Goal: Task Accomplishment & Management: Manage account settings

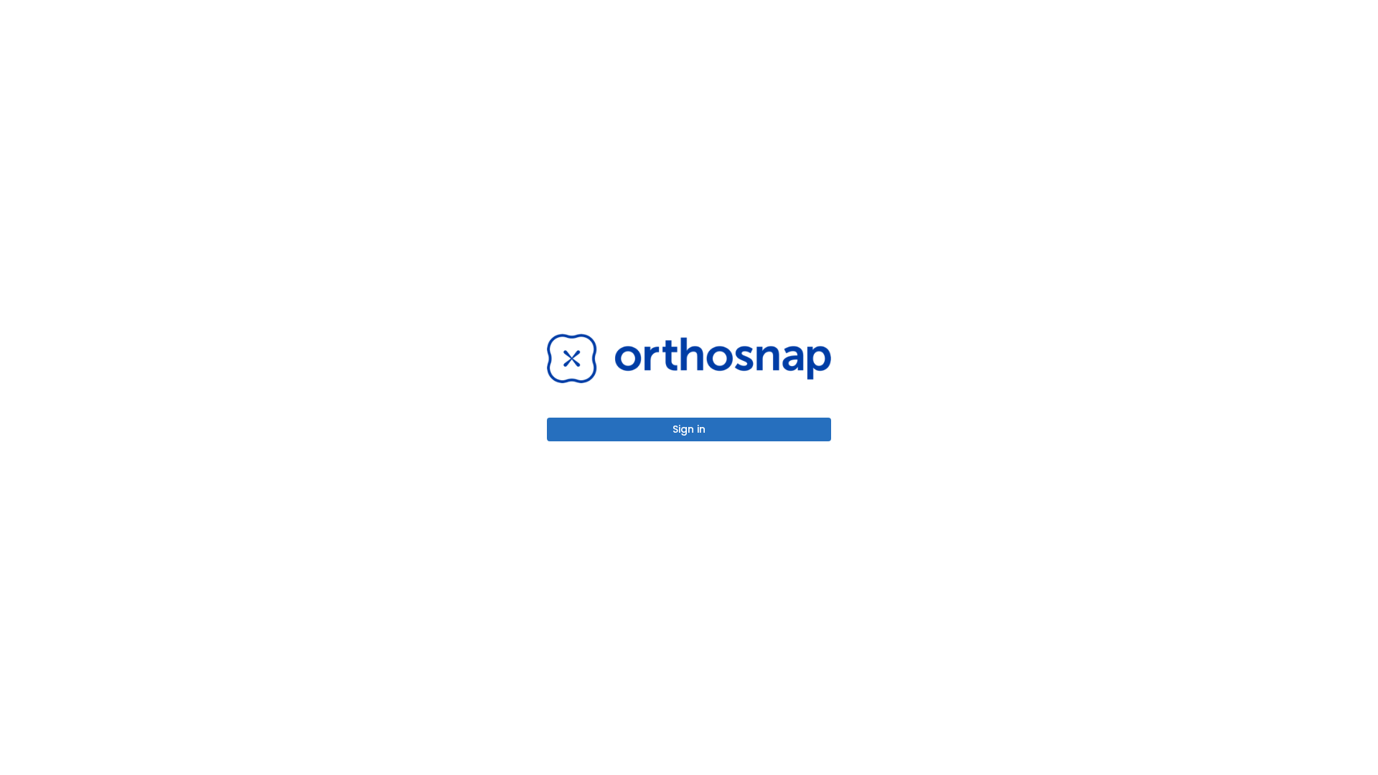
click at [689, 429] on button "Sign in" at bounding box center [689, 430] width 284 height 24
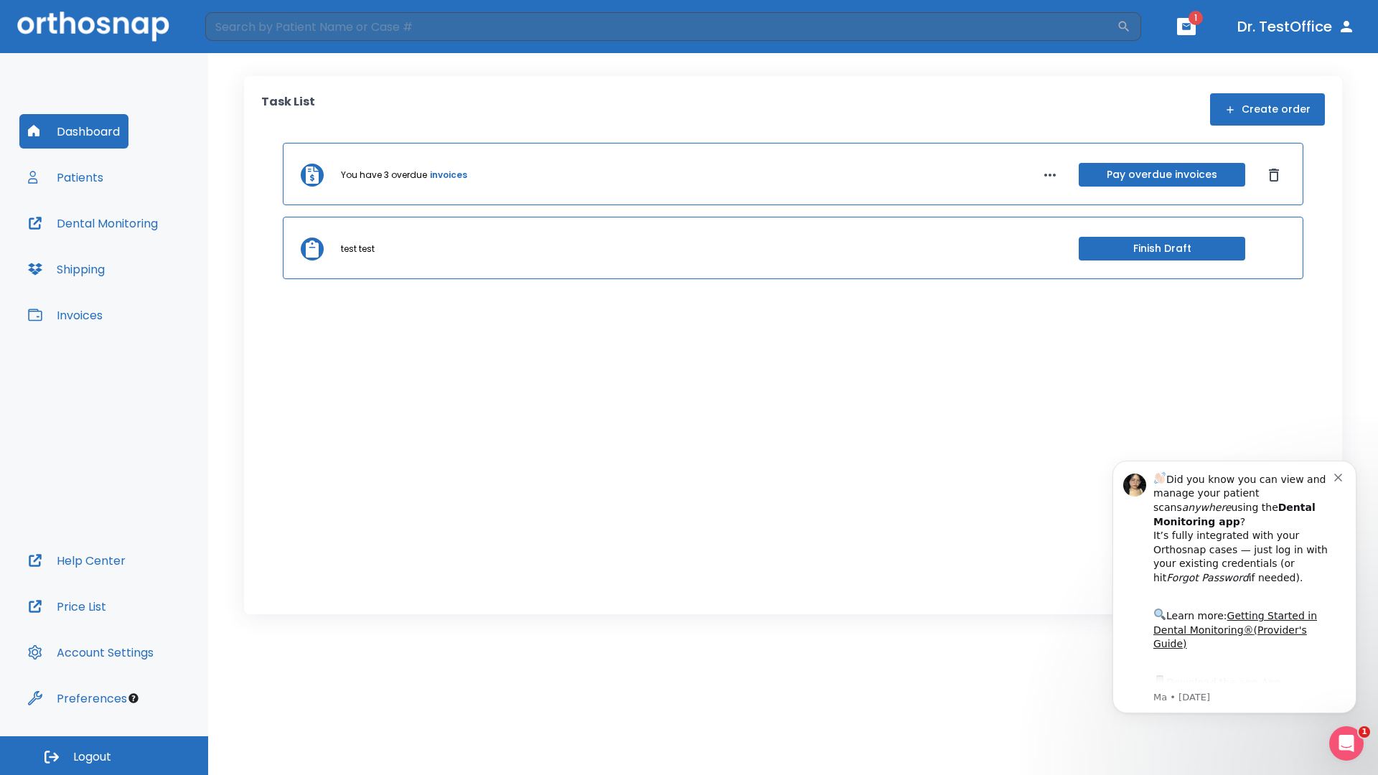
click at [104, 756] on span "Logout" at bounding box center [92, 757] width 38 height 16
